Goal: Task Accomplishment & Management: Manage account settings

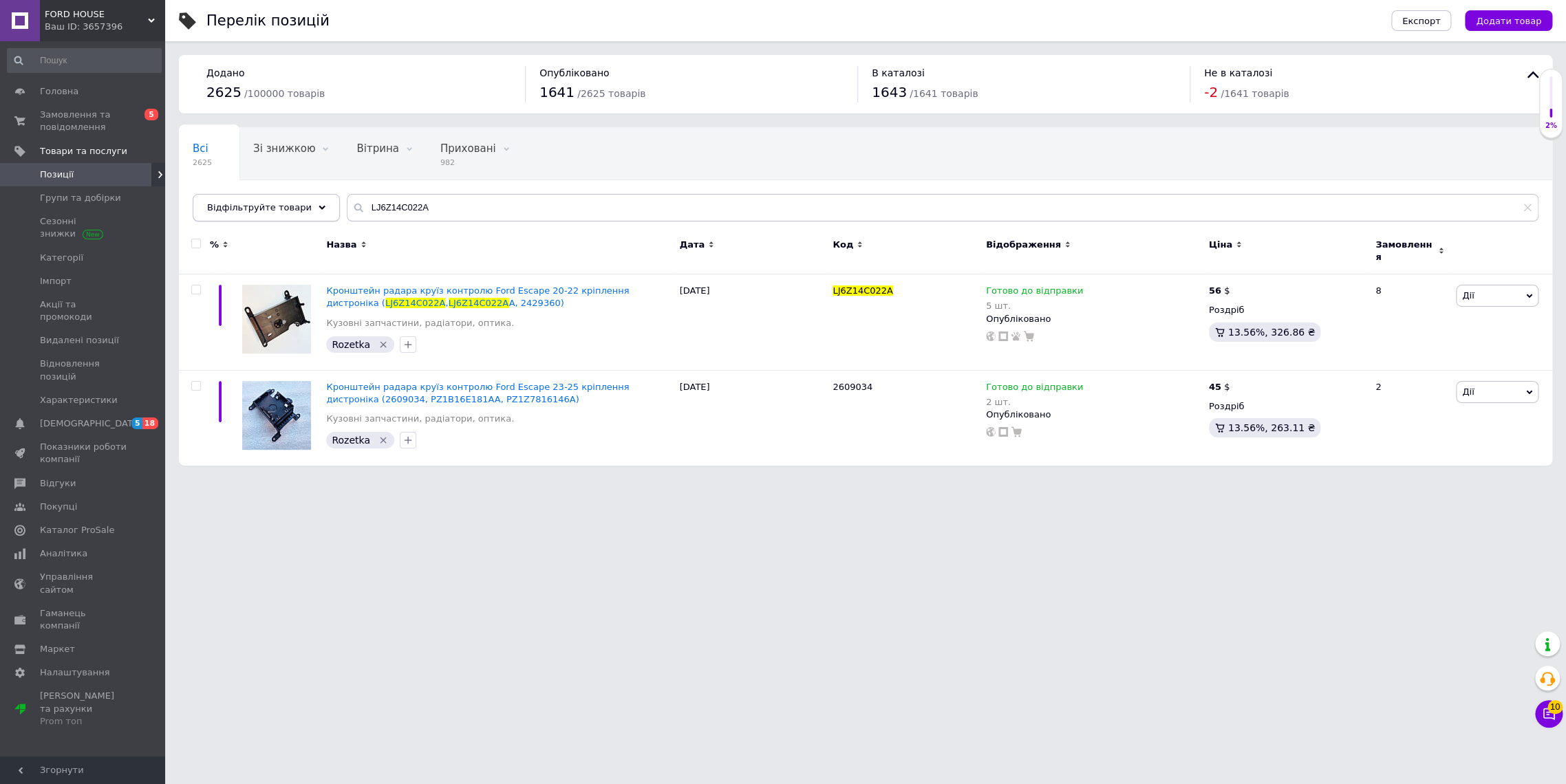
drag, startPoint x: 291, startPoint y: 207, endPoint x: 261, endPoint y: 207, distance: 30.0
click at [263, 207] on div "Відфільтруйте товари LJ6Z14C022A" at bounding box center [866, 207] width 1346 height 27
type input "91276"
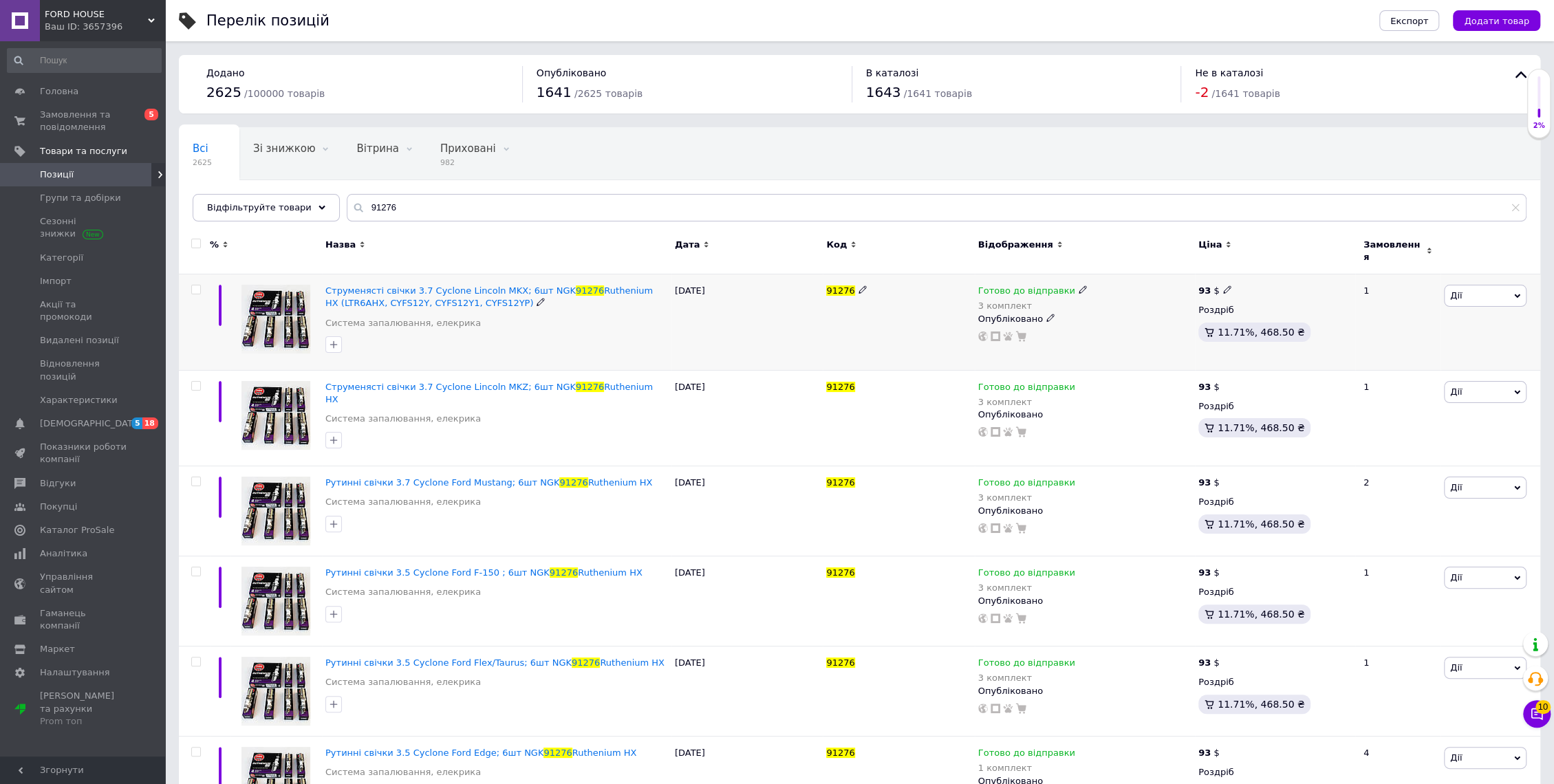
click at [1079, 284] on span at bounding box center [1083, 289] width 9 height 9
click at [1223, 317] on div "Залишки" at bounding box center [1173, 323] width 172 height 12
drag, startPoint x: 1050, startPoint y: 326, endPoint x: 1030, endPoint y: 324, distance: 20.1
click at [1031, 325] on div "Готово до відправки 3 комплект Наявність Готово до відправки В наявності Немає …" at bounding box center [1084, 313] width 213 height 57
type input "5"
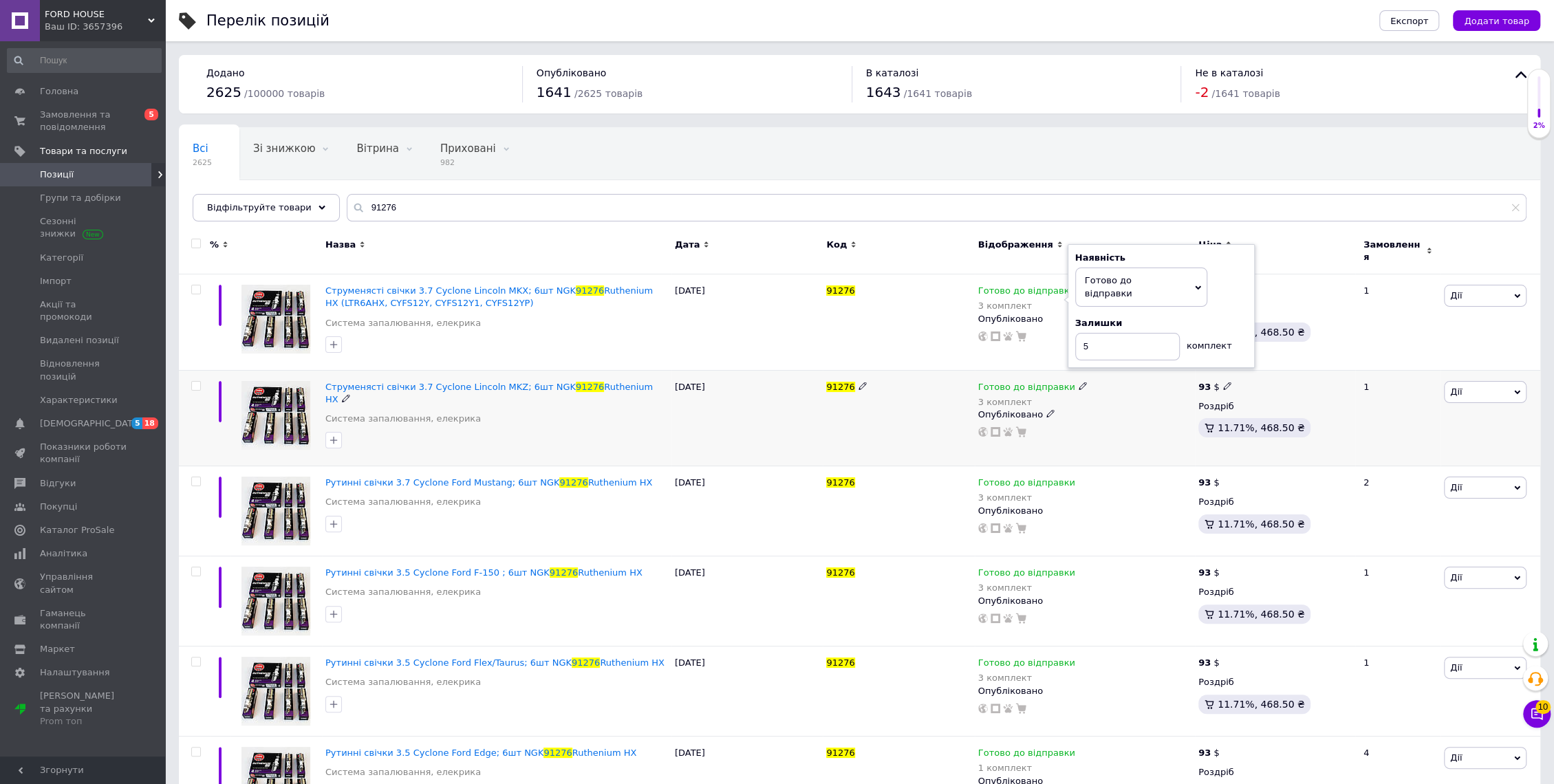
click at [1065, 427] on div at bounding box center [1085, 432] width 216 height 11
click at [1079, 381] on icon at bounding box center [1083, 386] width 9 height 9
click at [1244, 413] on div "Залишки" at bounding box center [1173, 419] width 172 height 12
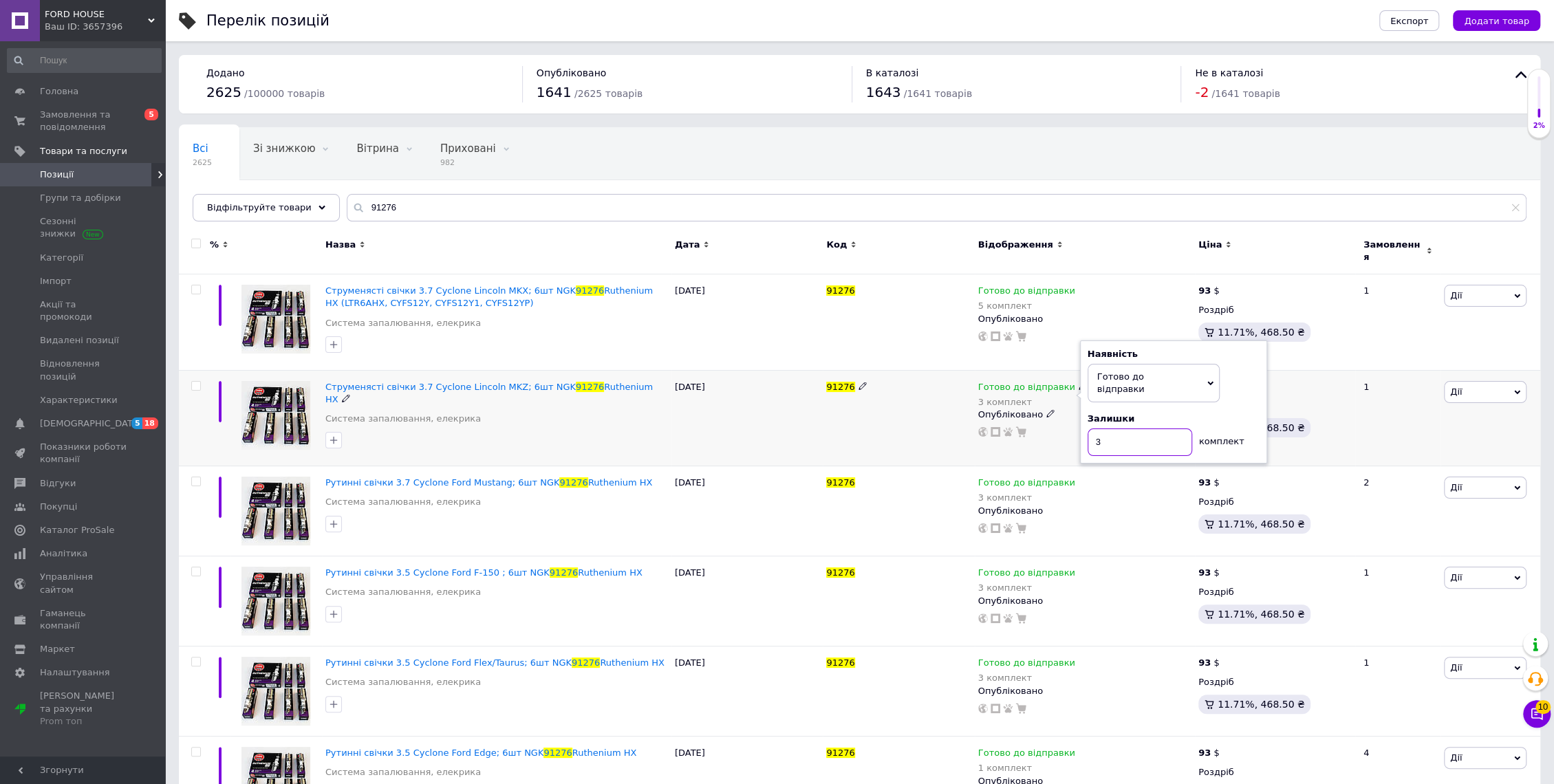
drag, startPoint x: 1113, startPoint y: 422, endPoint x: 1096, endPoint y: 422, distance: 17.0
click at [1096, 428] on input "3" at bounding box center [1140, 442] width 105 height 27
type input "5"
click at [1092, 505] on div "Опубліковано" at bounding box center [1084, 511] width 213 height 12
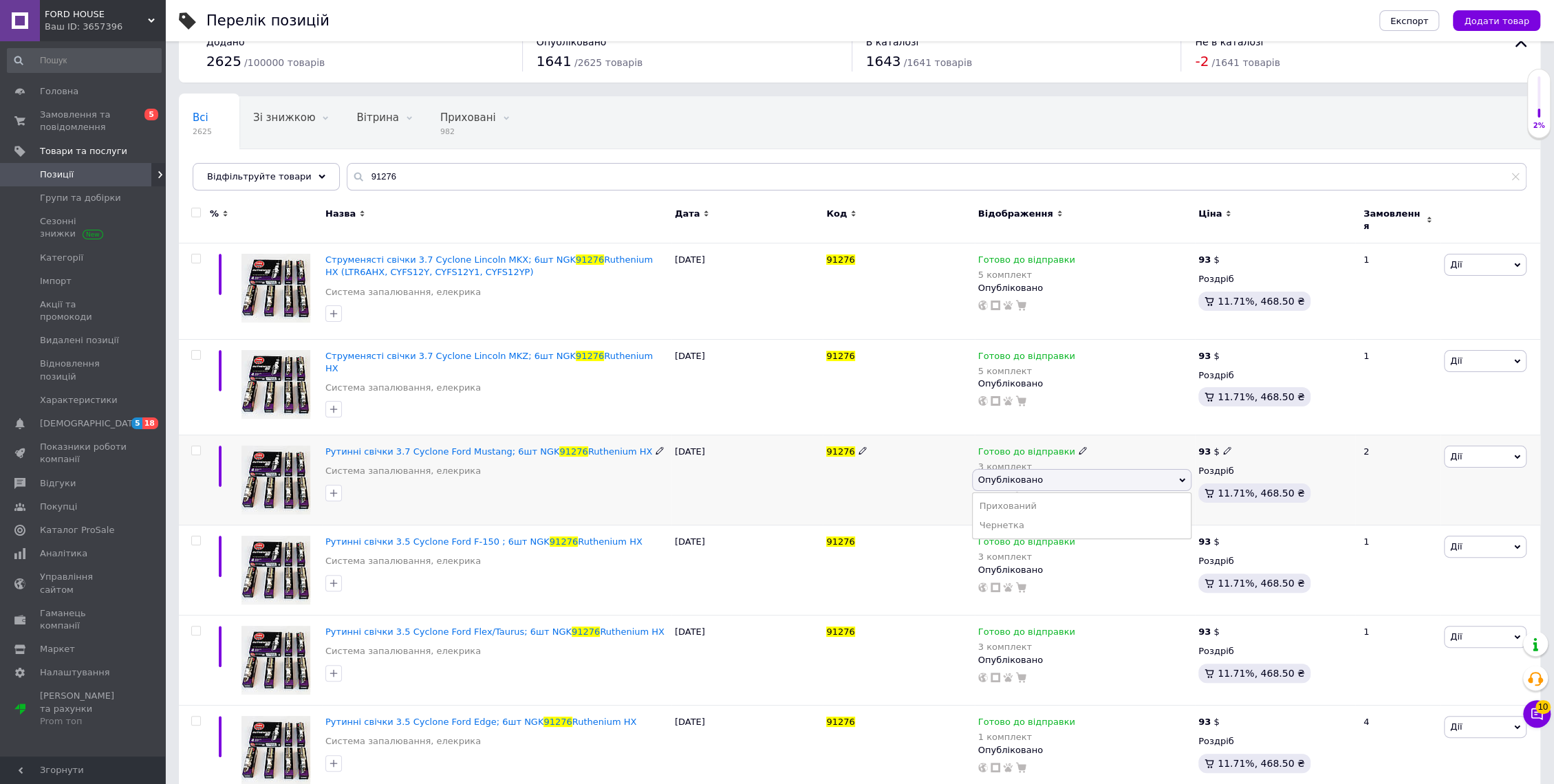
scroll to position [76, 0]
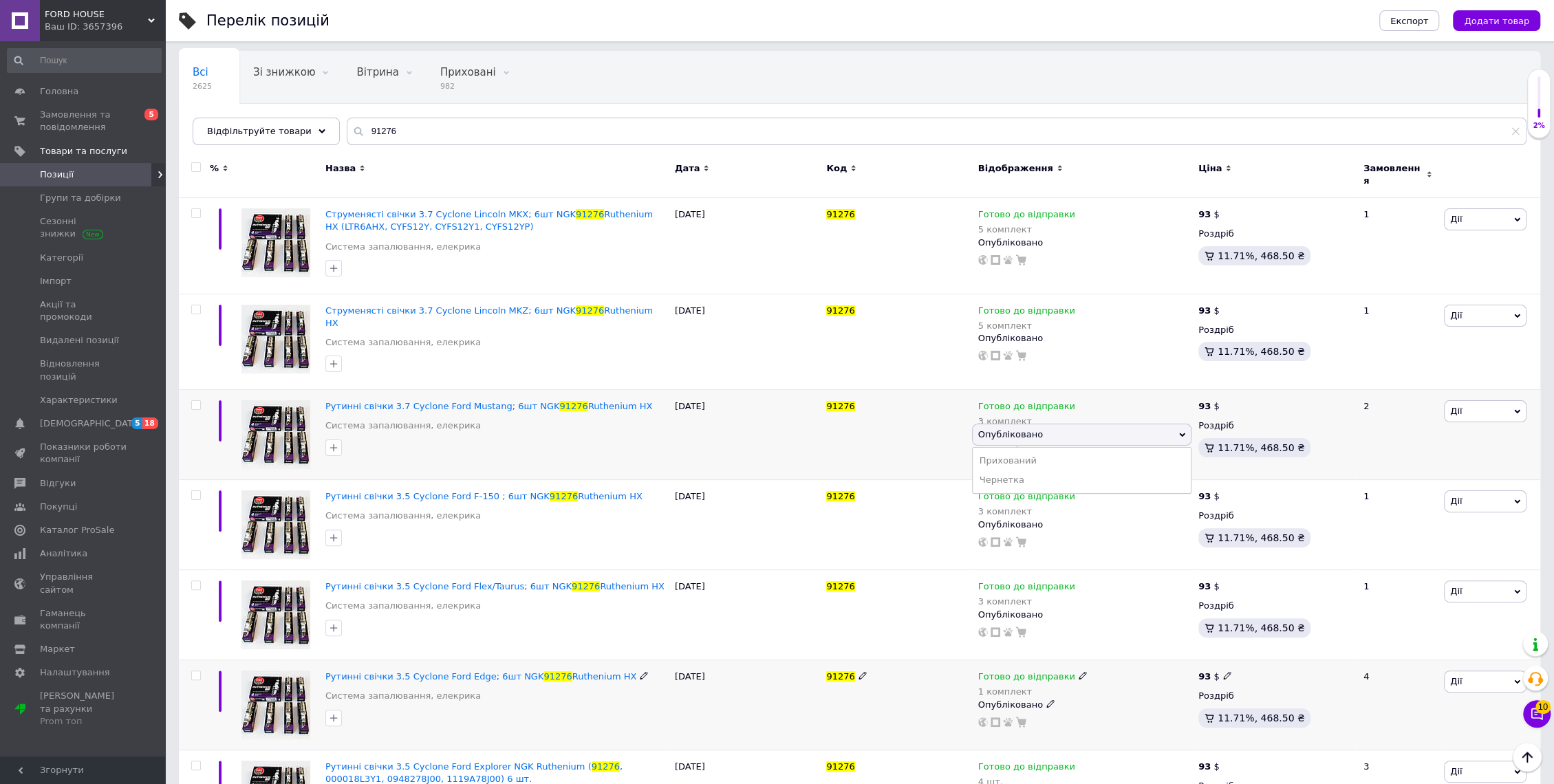
click at [1079, 671] on icon at bounding box center [1083, 675] width 9 height 9
click at [1253, 669] on div "Наявність [PERSON_NAME] до відправки В наявності Немає в наявності Під замовлен…" at bounding box center [1173, 691] width 172 height 109
drag, startPoint x: 1118, startPoint y: 701, endPoint x: 1058, endPoint y: 707, distance: 60.3
click at [1078, 701] on div "Готово до відправки 1 комплект Наявність Готово до відправки В наявності Немає …" at bounding box center [1084, 699] width 213 height 57
type input "1"
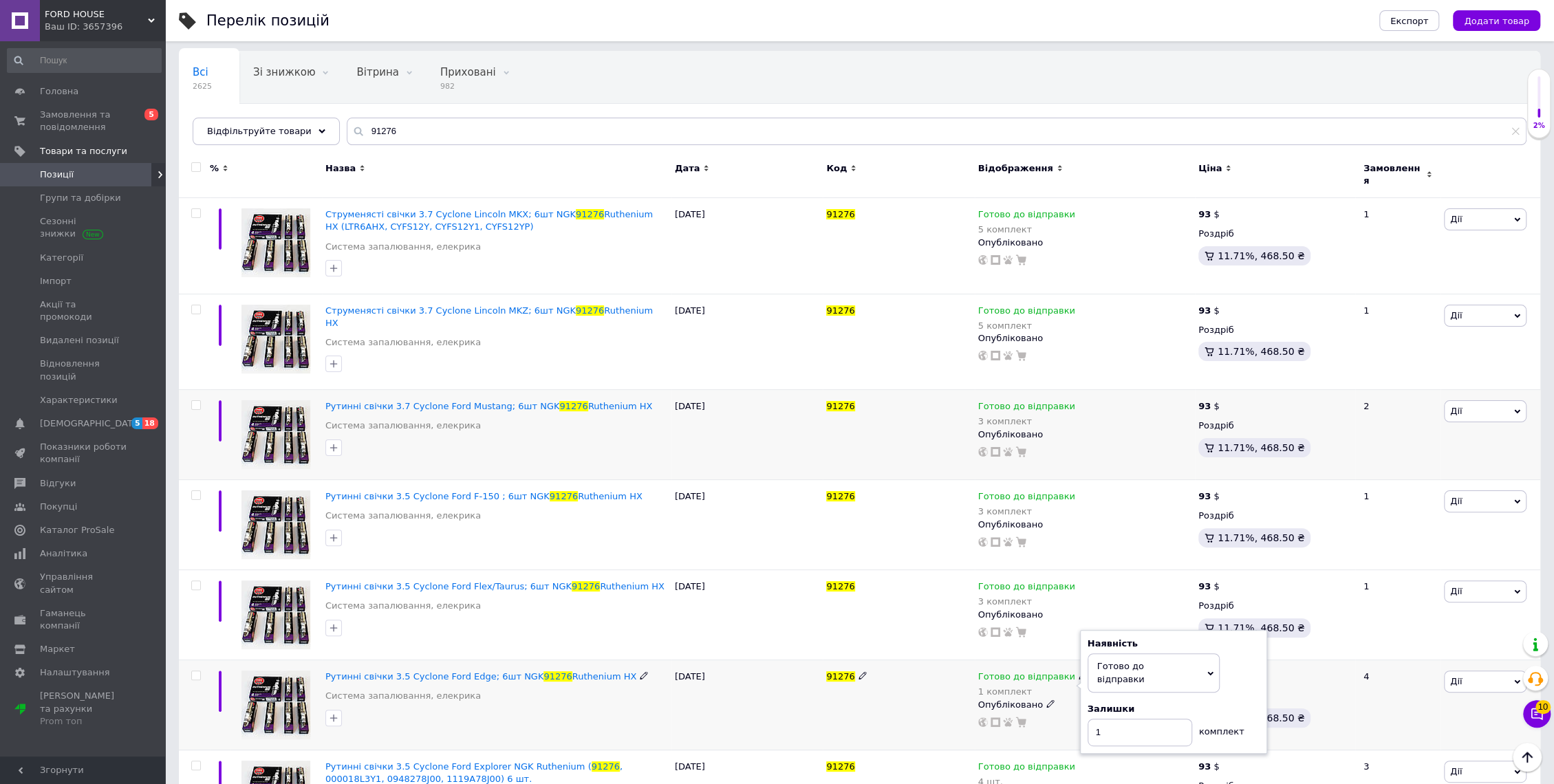
click at [939, 706] on div "91276" at bounding box center [898, 705] width 152 height 90
click at [1058, 671] on span "Готово до відправки" at bounding box center [1026, 678] width 97 height 15
click at [1232, 703] on div "Залишки" at bounding box center [1173, 709] width 172 height 12
drag, startPoint x: 1127, startPoint y: 713, endPoint x: 1089, endPoint y: 711, distance: 38.1
click at [1089, 719] on input "1" at bounding box center [1140, 733] width 105 height 27
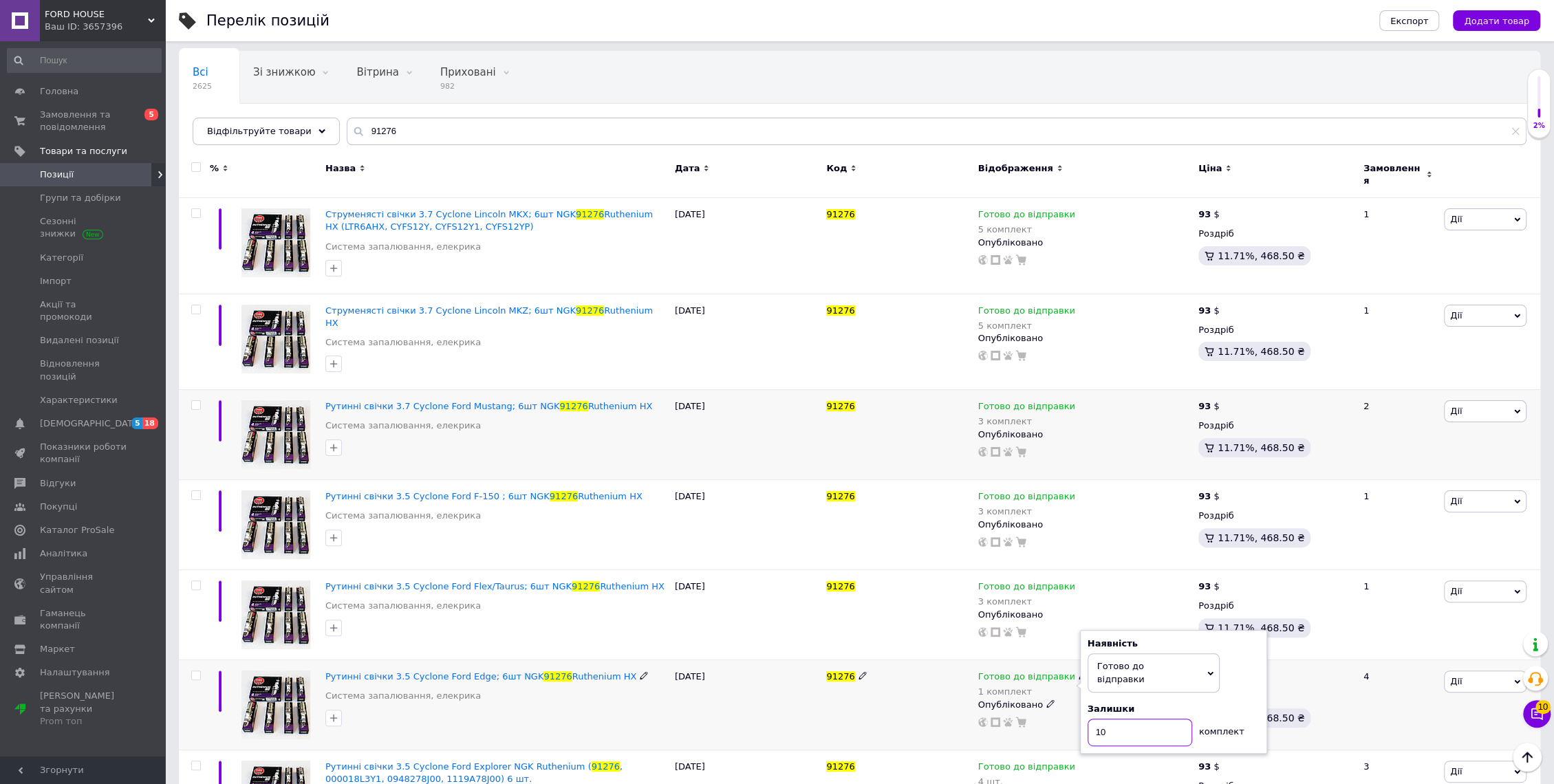
type input "10"
click at [936, 719] on div "91276" at bounding box center [898, 705] width 152 height 90
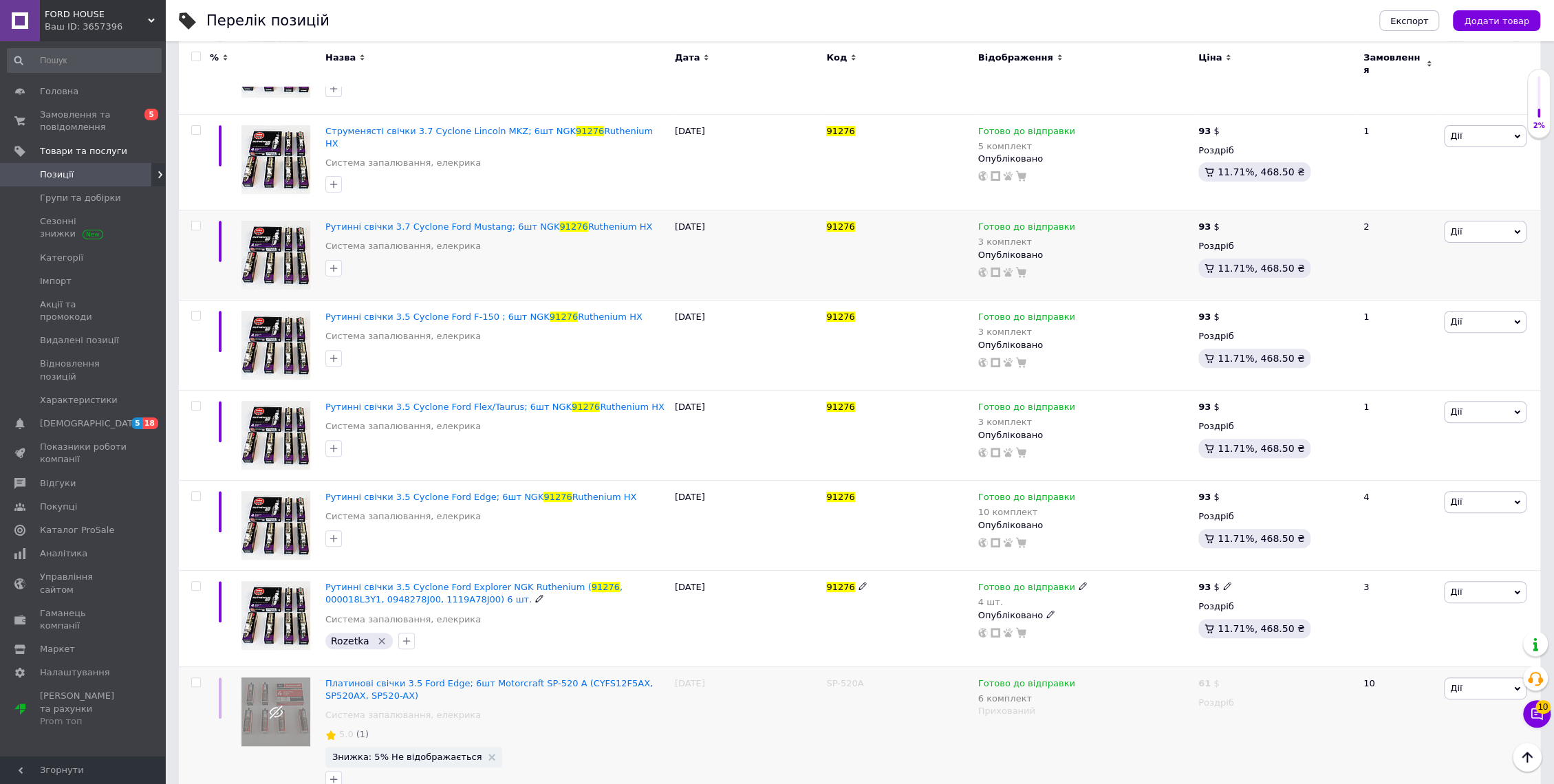
scroll to position [275, 0]
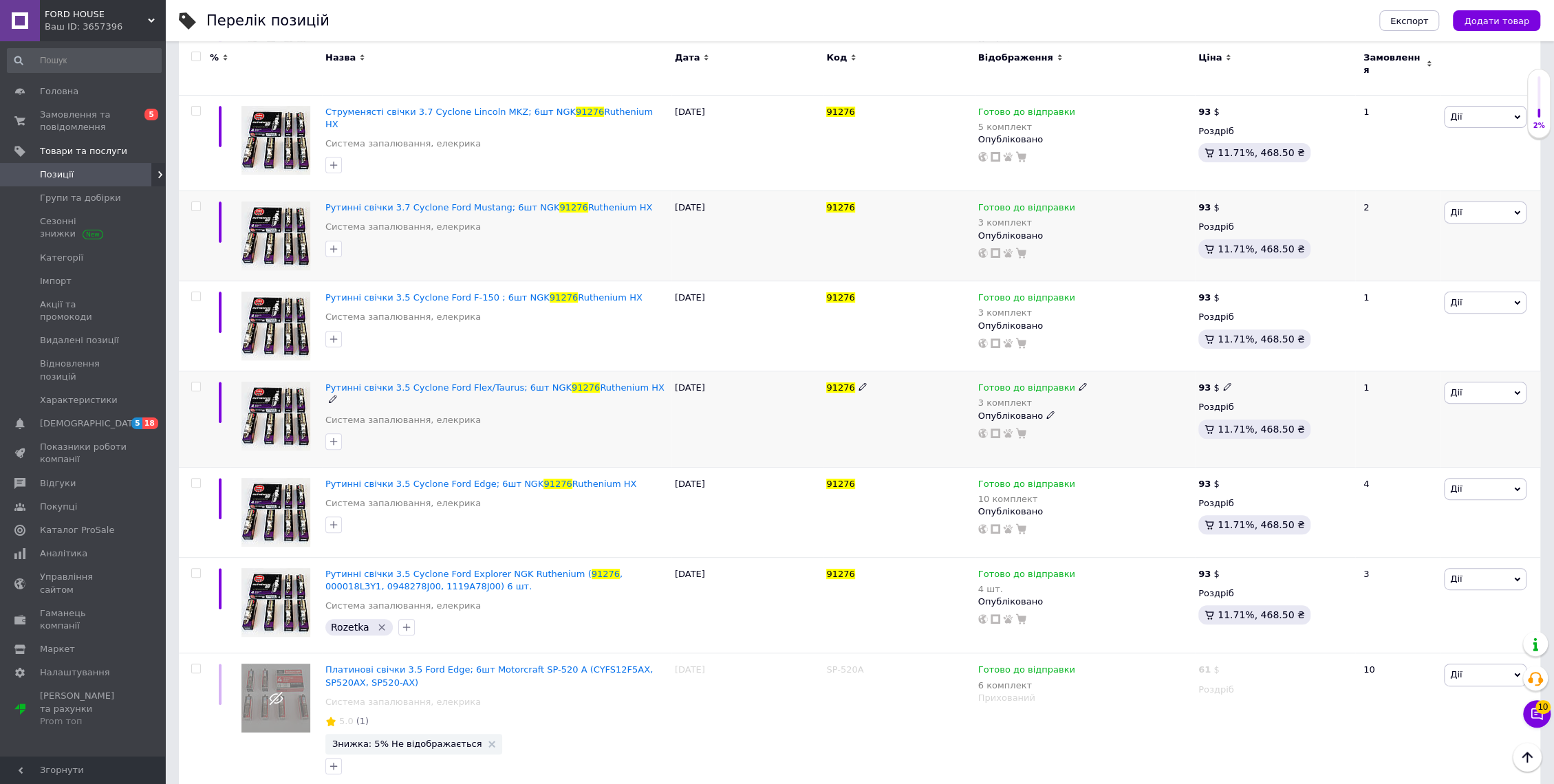
click at [1079, 382] on icon at bounding box center [1083, 386] width 9 height 9
drag, startPoint x: 1250, startPoint y: 399, endPoint x: 1227, endPoint y: 402, distance: 23.2
click at [1248, 414] on div "Залишки 3 комплект" at bounding box center [1173, 435] width 172 height 44
drag, startPoint x: 1104, startPoint y: 417, endPoint x: 1089, endPoint y: 417, distance: 15.0
click at [1089, 430] on input "3" at bounding box center [1140, 444] width 105 height 27
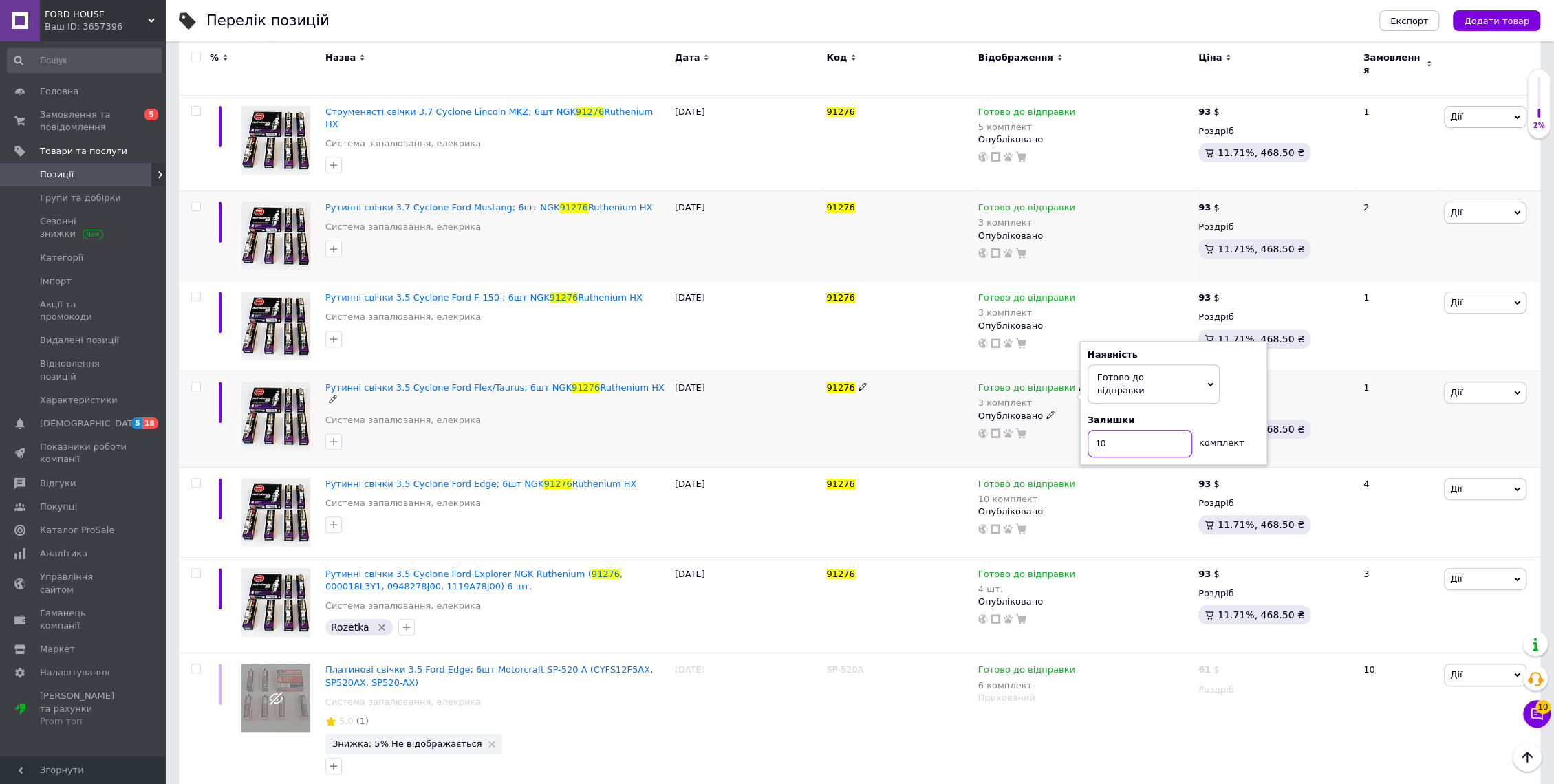
type input "10"
click at [825, 407] on div "91276" at bounding box center [898, 419] width 152 height 96
